Goal: Information Seeking & Learning: Learn about a topic

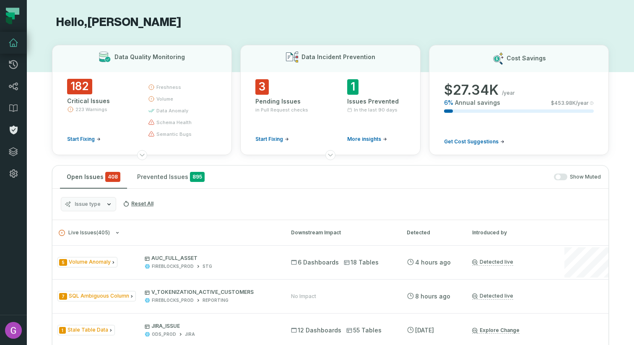
click at [6, 126] on link "Policies" at bounding box center [13, 130] width 27 height 22
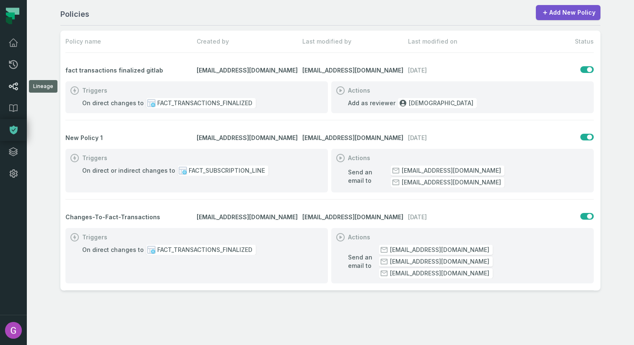
click at [19, 85] on link "Lineage" at bounding box center [13, 86] width 27 height 22
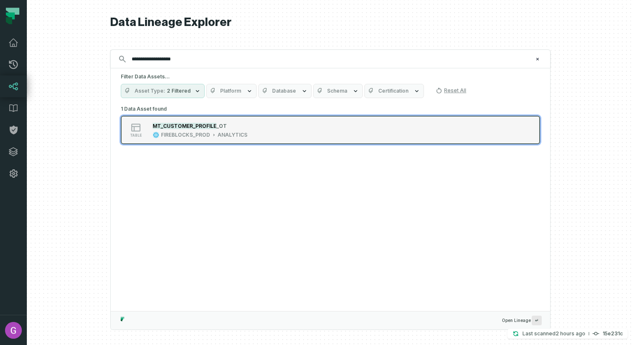
type input "**********"
click at [174, 127] on mark "MT_CUSTOMER_PROFILE" at bounding box center [185, 126] width 64 height 6
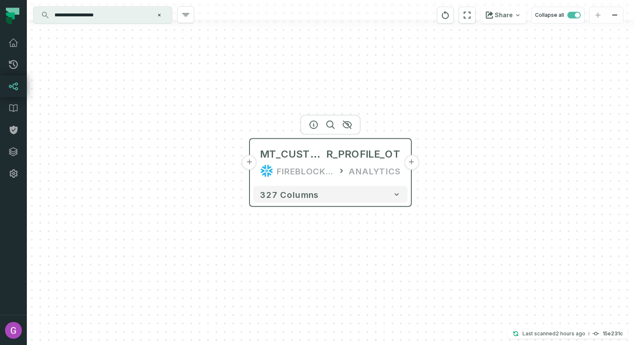
click at [289, 161] on div "MT_CUSTOME R_PROFILE_OT FIREBLOCKS_PROD ANALYTICS" at bounding box center [330, 163] width 154 height 40
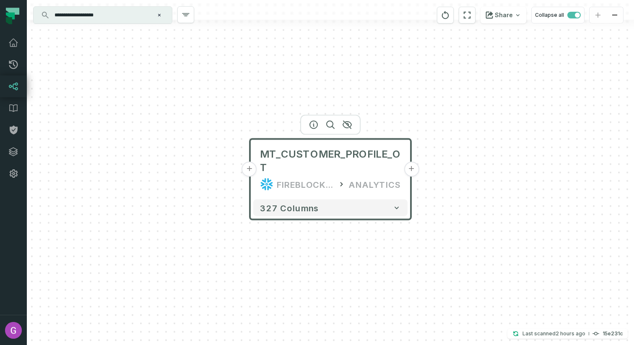
click at [247, 169] on button "+" at bounding box center [249, 169] width 15 height 15
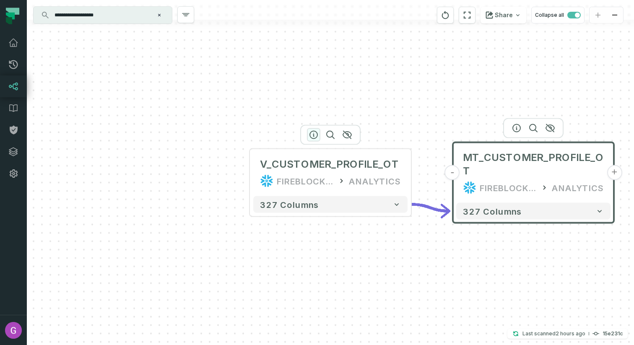
click at [317, 138] on icon "button" at bounding box center [314, 135] width 8 height 8
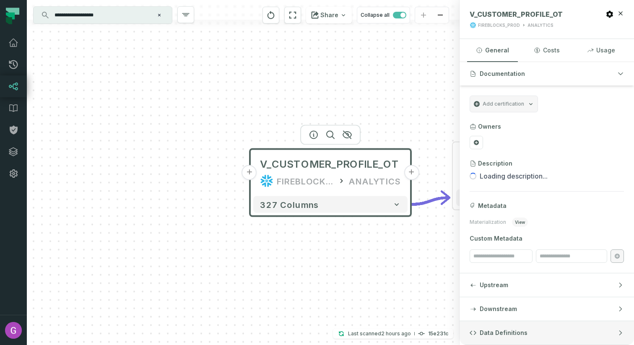
click at [499, 336] on span "Data Definitions" at bounding box center [504, 333] width 48 height 8
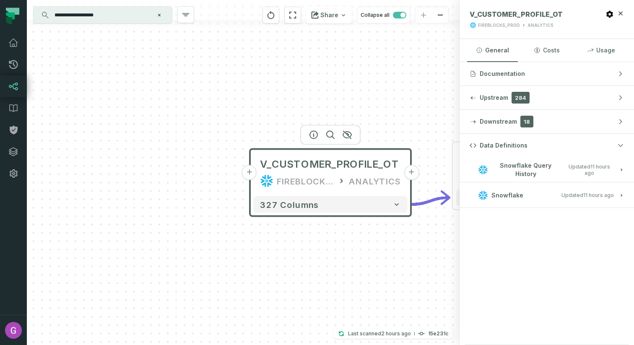
click at [517, 171] on span "Snowflake Query History" at bounding box center [525, 169] width 68 height 16
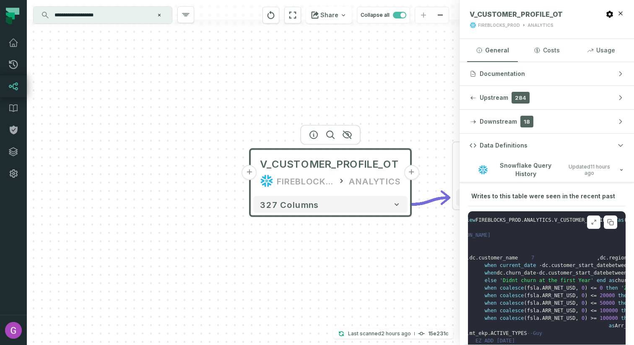
scroll to position [0, 86]
click at [610, 221] on icon at bounding box center [612, 223] width 4 height 4
